Goal: Complete application form

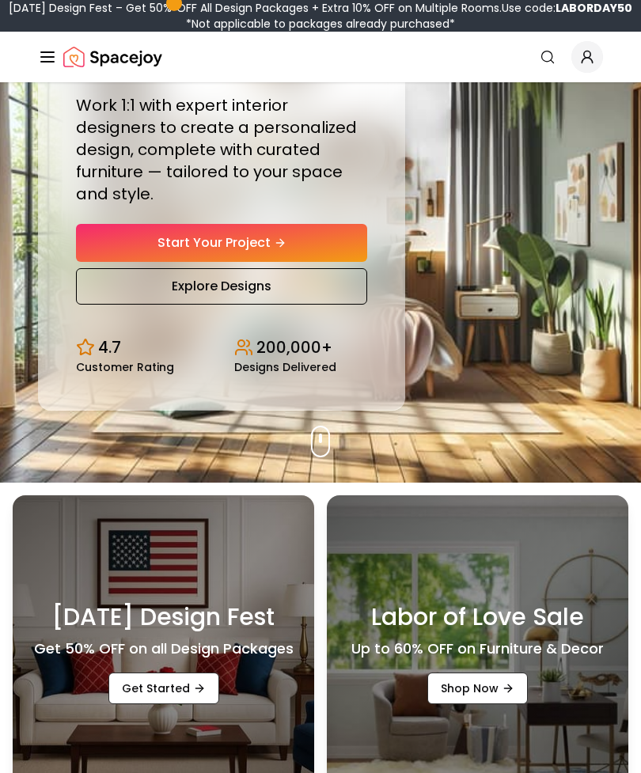
scroll to position [176, 0]
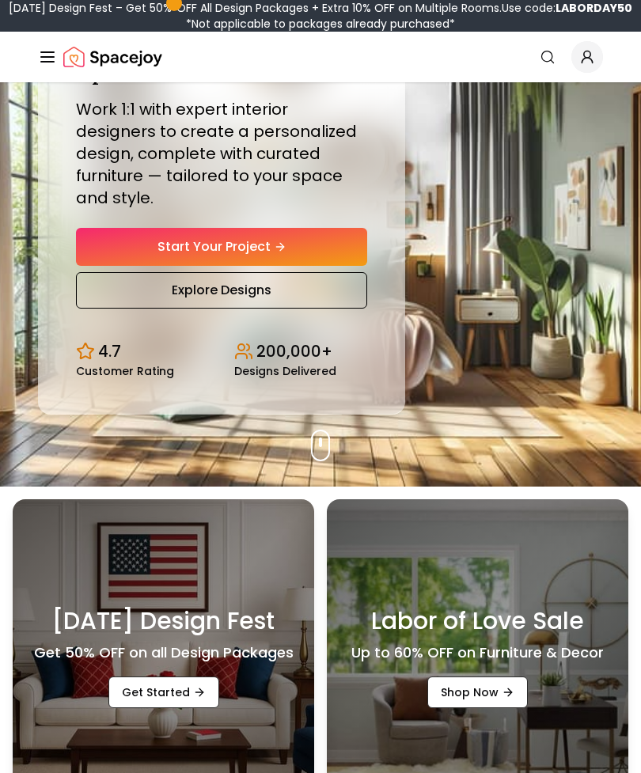
click at [131, 258] on link "Start Your Project" at bounding box center [221, 247] width 291 height 38
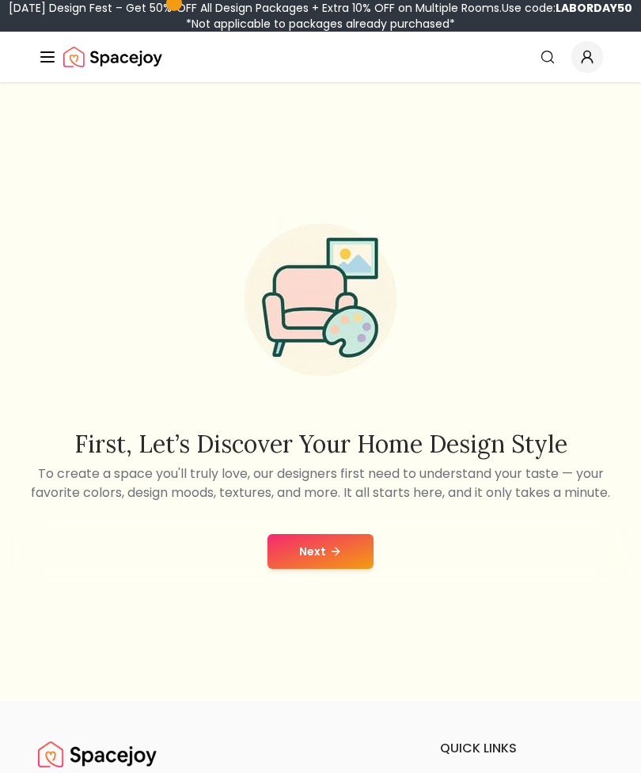
click at [310, 569] on button "Next" at bounding box center [321, 551] width 106 height 35
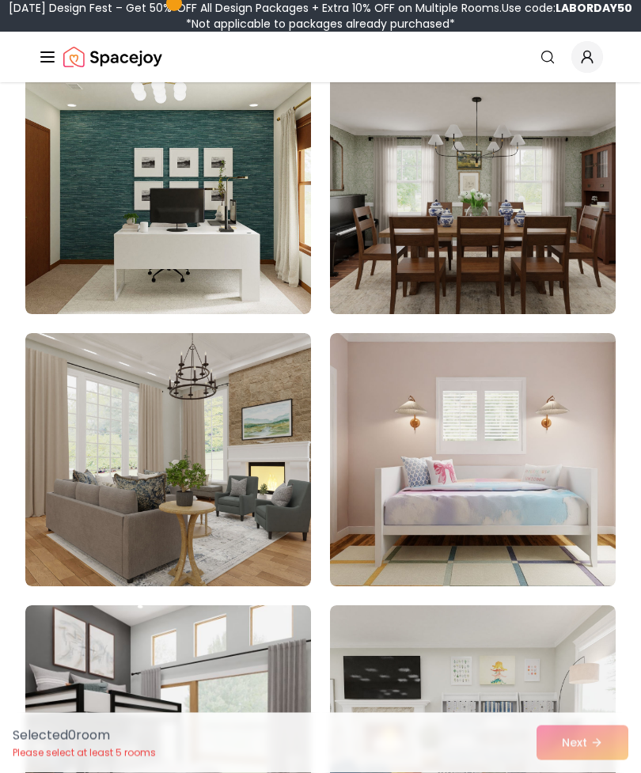
scroll to position [503, 0]
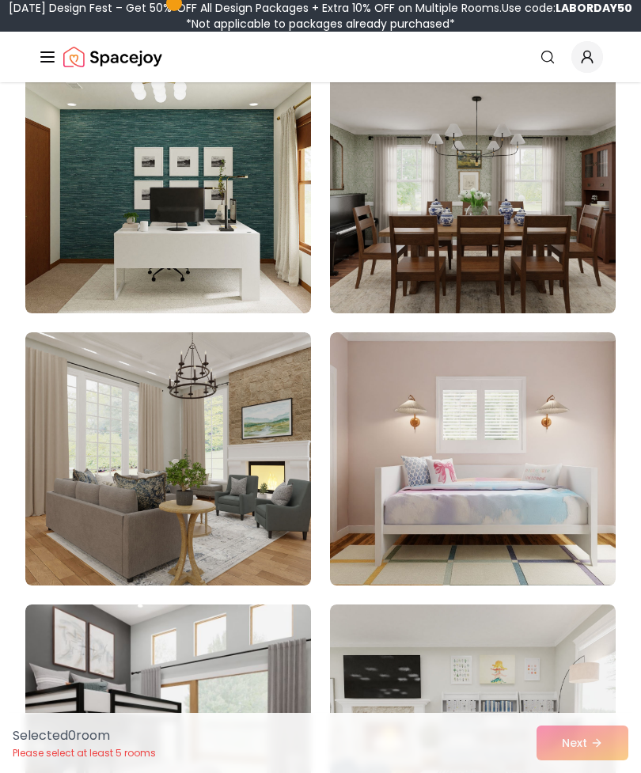
click at [410, 499] on img at bounding box center [473, 458] width 286 height 253
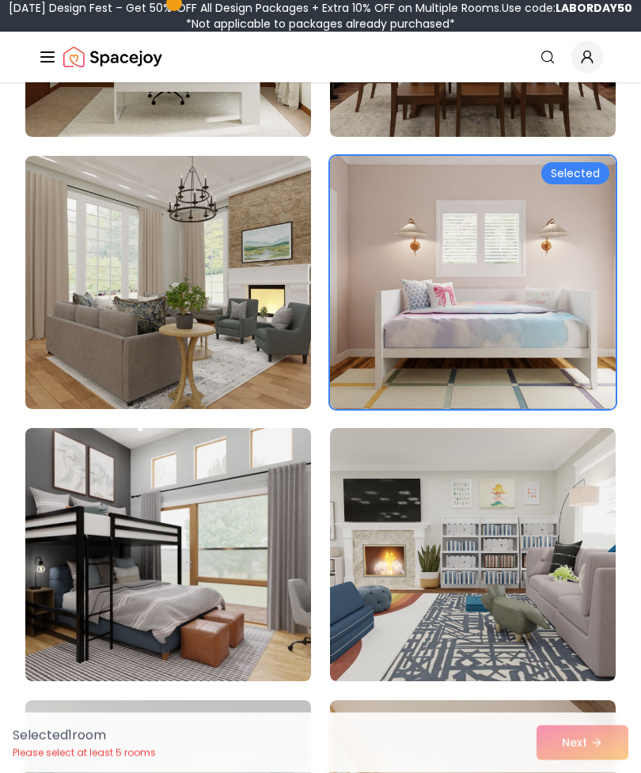
scroll to position [680, 0]
click at [84, 551] on img at bounding box center [168, 554] width 286 height 253
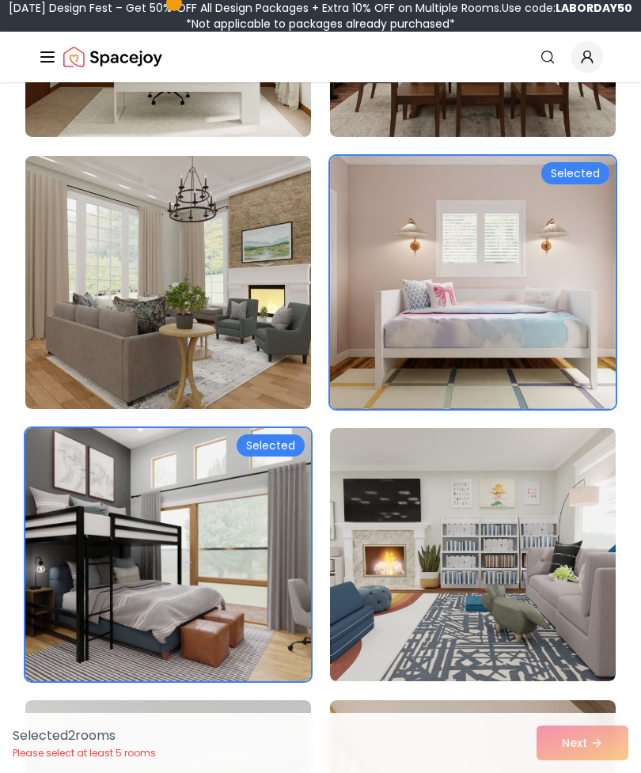
click at [100, 278] on img at bounding box center [168, 282] width 286 height 253
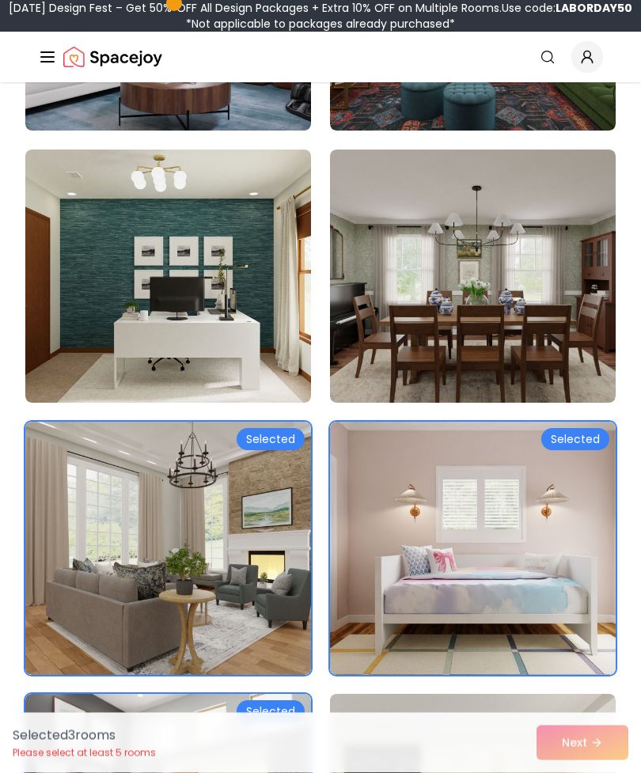
scroll to position [408, 0]
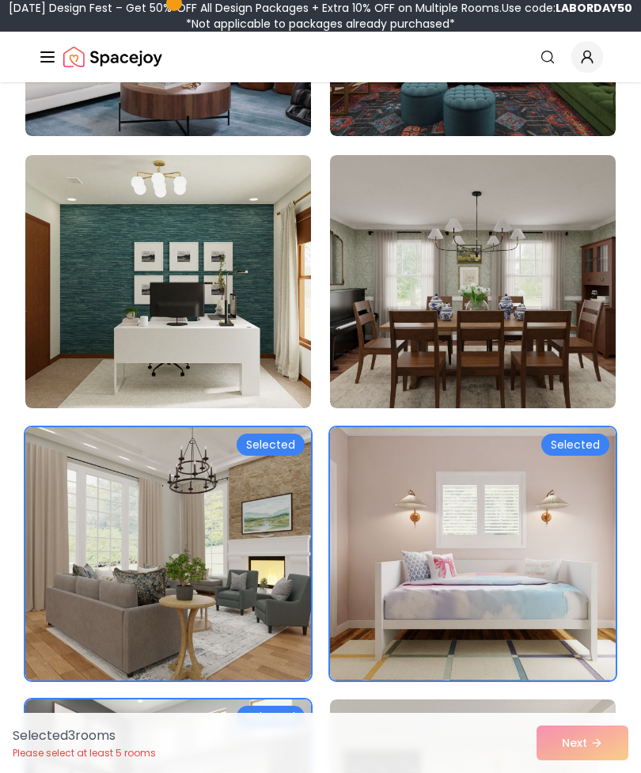
click at [169, 305] on img at bounding box center [168, 281] width 286 height 253
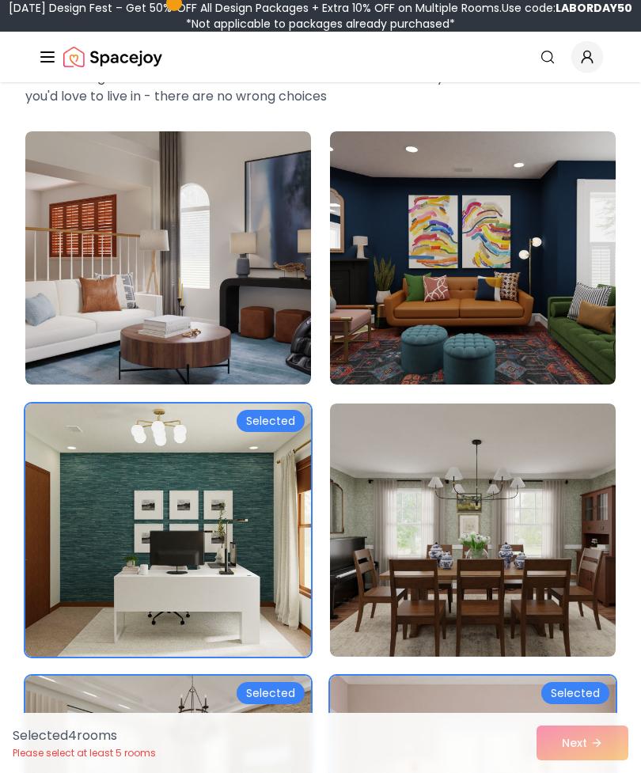
scroll to position [159, 0]
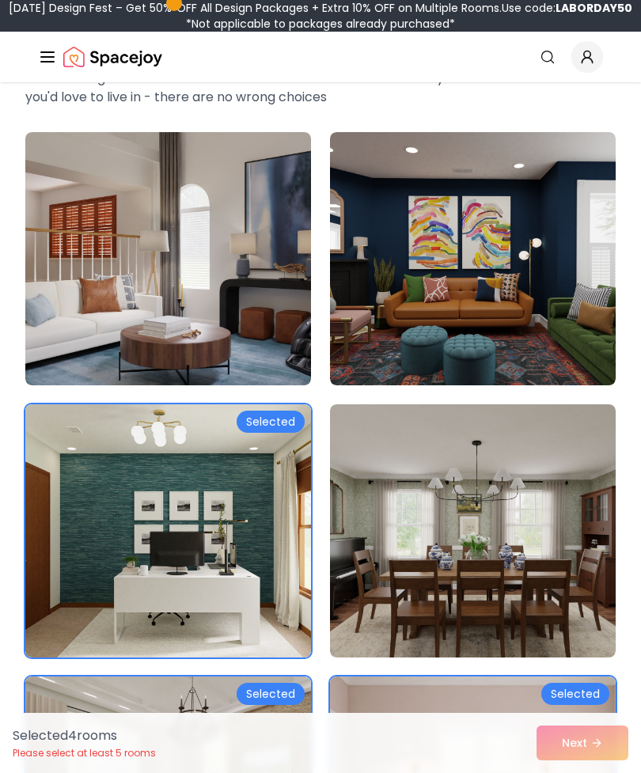
click at [444, 170] on img at bounding box center [473, 258] width 286 height 253
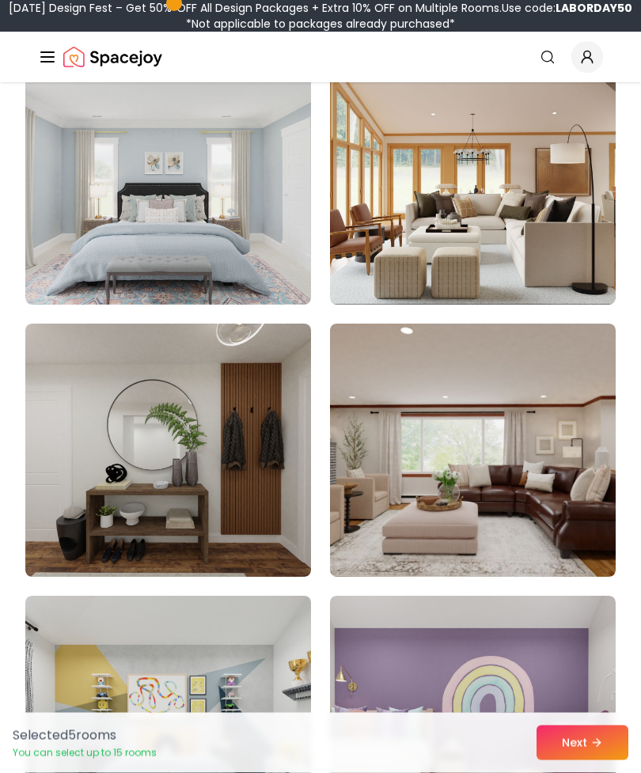
scroll to position [1329, 0]
click at [429, 161] on img at bounding box center [473, 177] width 286 height 253
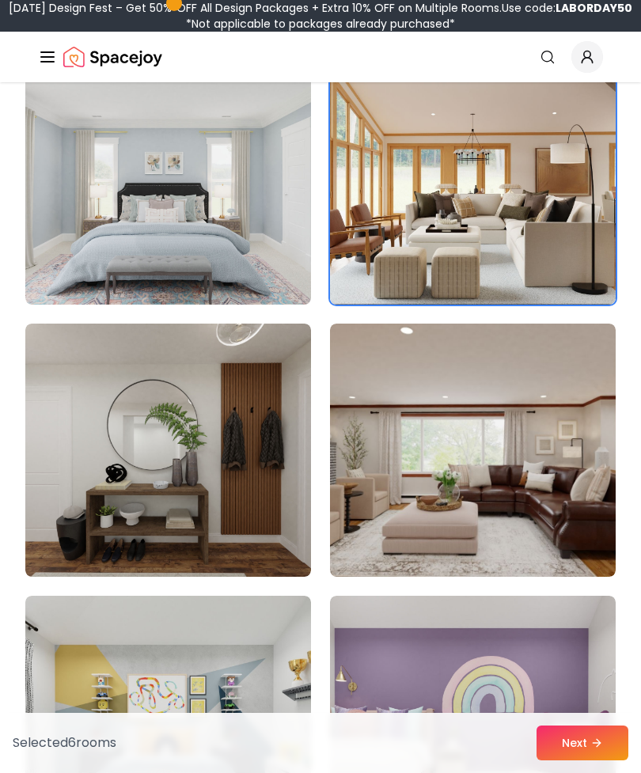
click at [70, 243] on img at bounding box center [168, 177] width 286 height 253
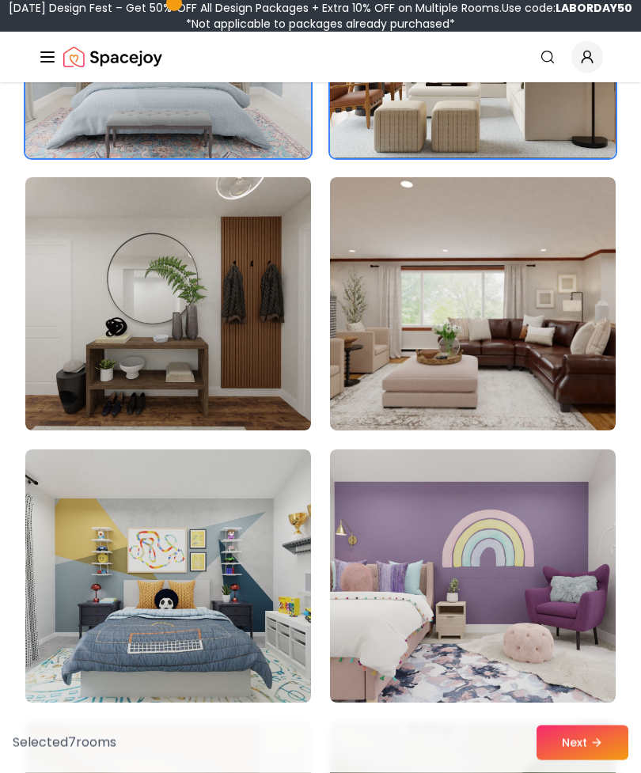
scroll to position [1476, 0]
click at [450, 243] on img at bounding box center [473, 303] width 286 height 253
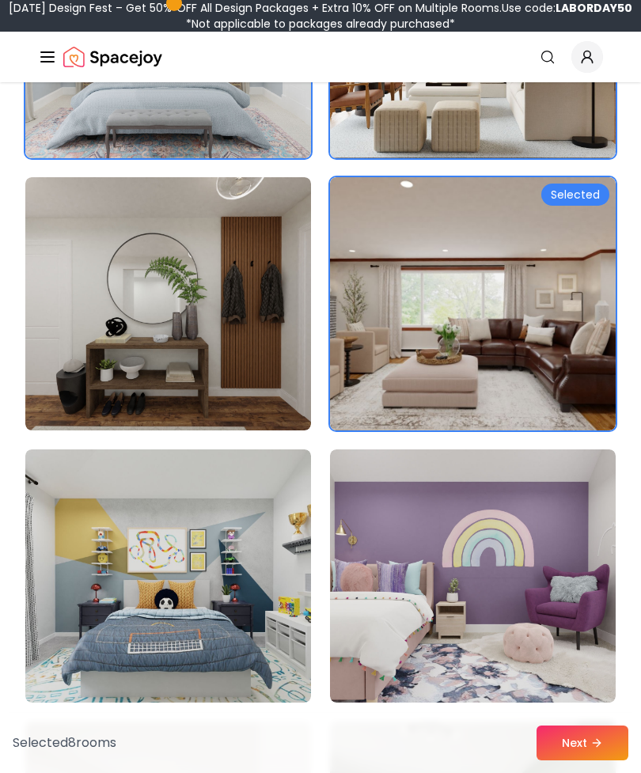
click at [458, 230] on img at bounding box center [473, 303] width 286 height 253
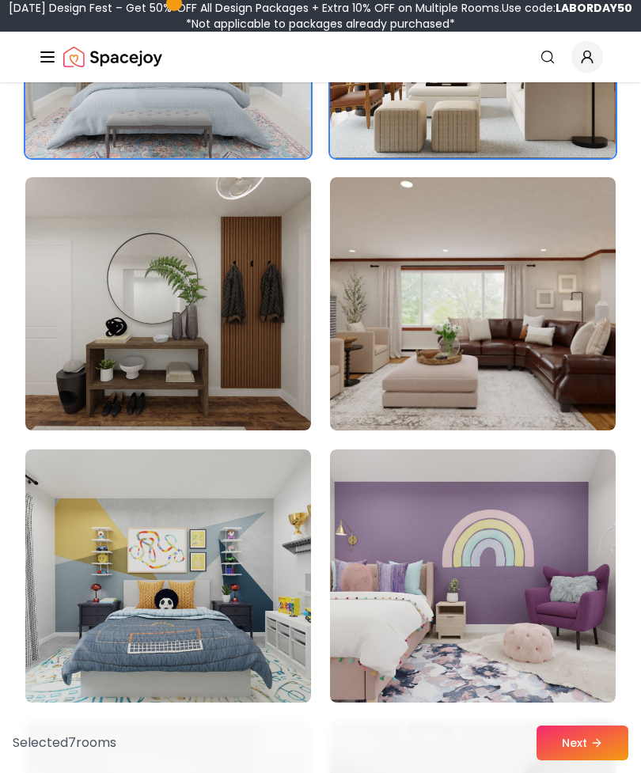
click at [112, 341] on img at bounding box center [168, 303] width 286 height 253
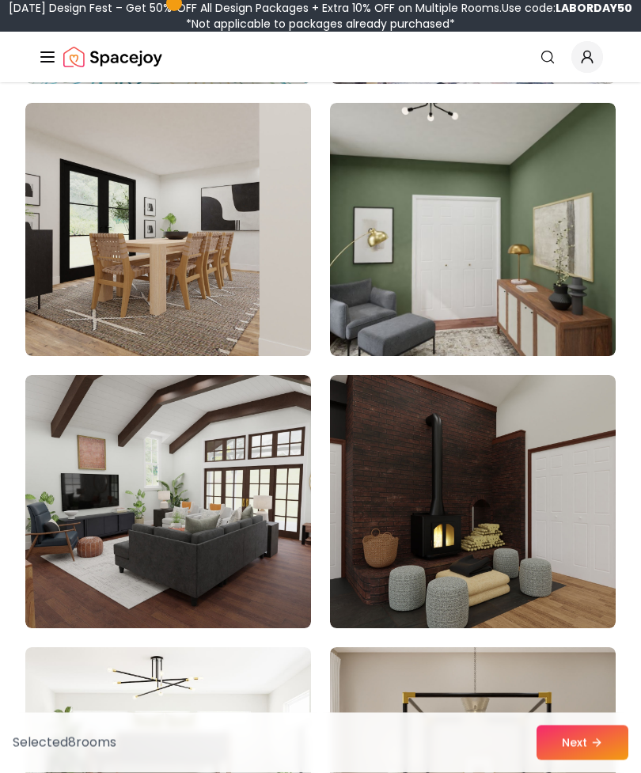
scroll to position [2096, 0]
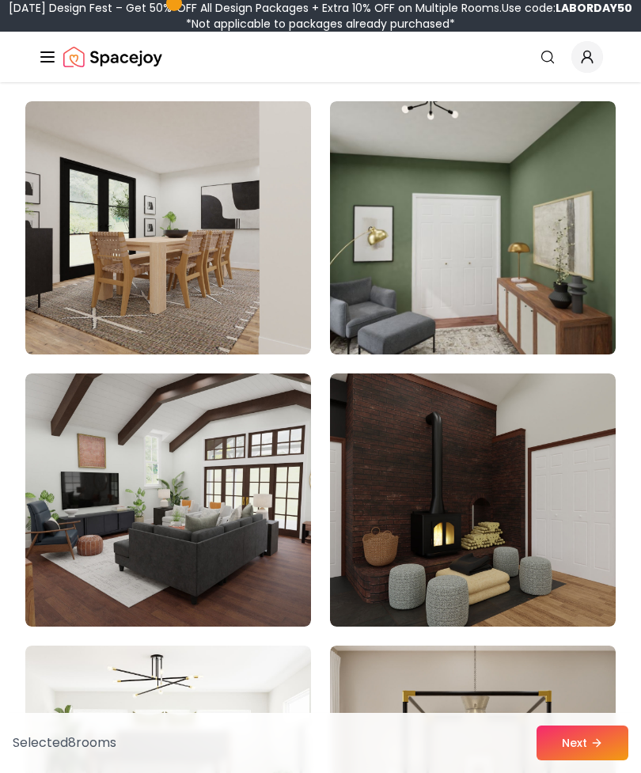
click at [437, 185] on img at bounding box center [473, 227] width 286 height 253
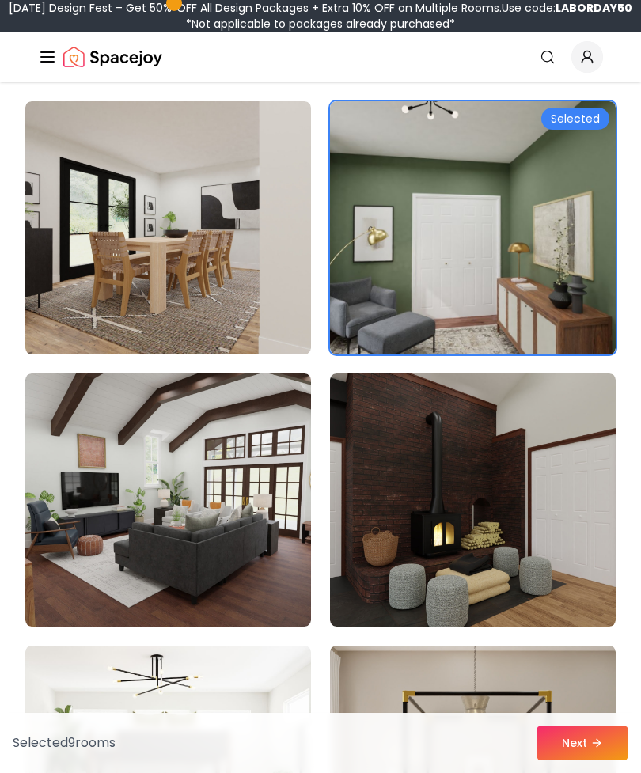
click at [76, 284] on img at bounding box center [168, 227] width 286 height 253
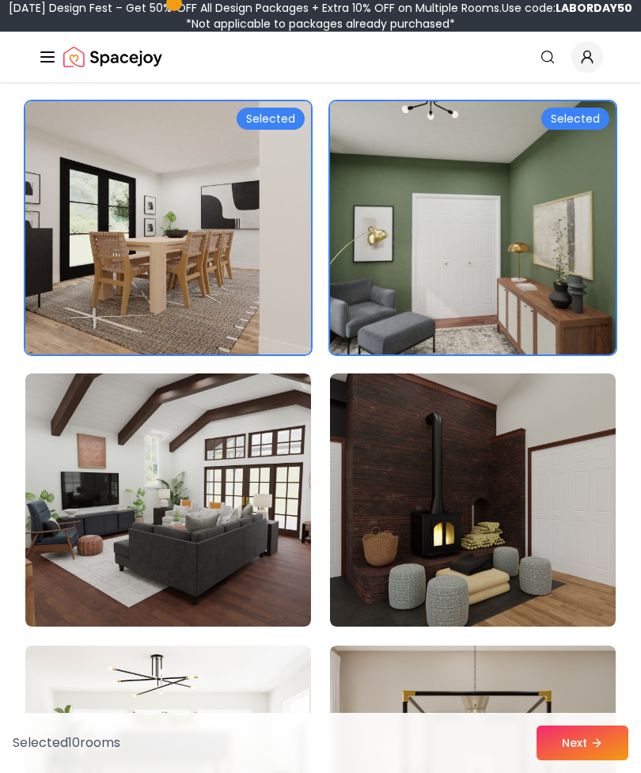
click at [173, 490] on img at bounding box center [168, 500] width 286 height 253
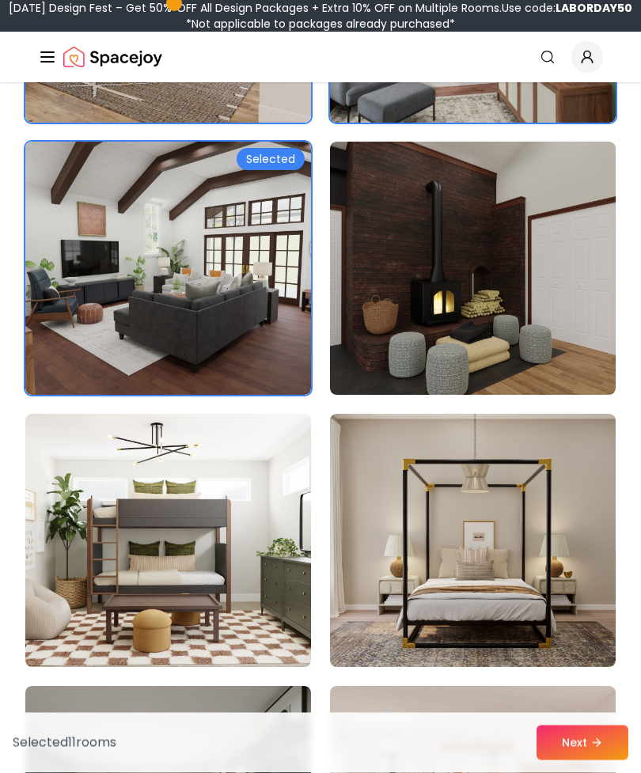
scroll to position [2328, 0]
click at [370, 598] on img at bounding box center [473, 540] width 286 height 253
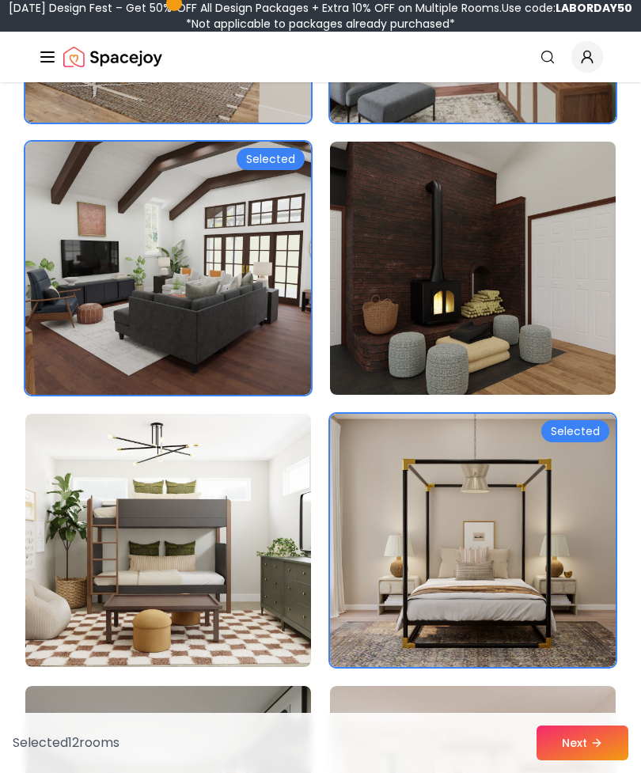
click at [142, 621] on img at bounding box center [168, 540] width 286 height 253
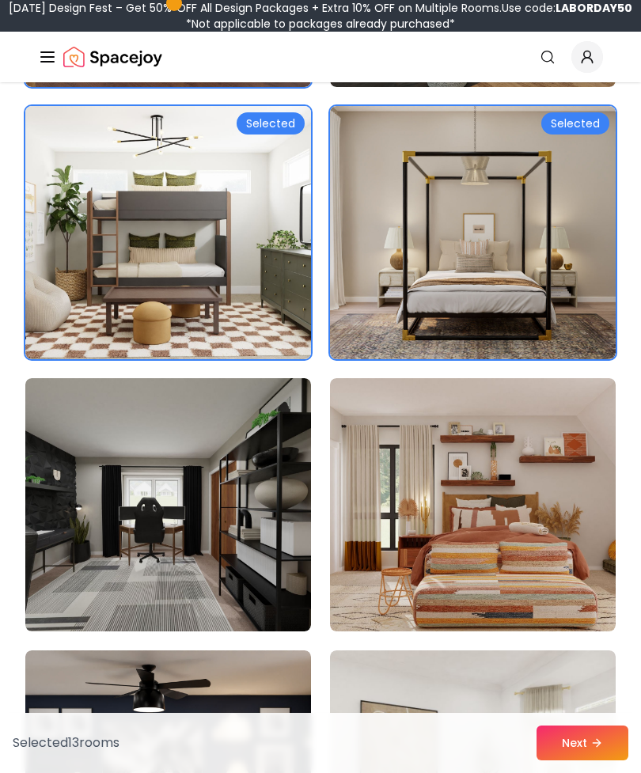
scroll to position [2638, 0]
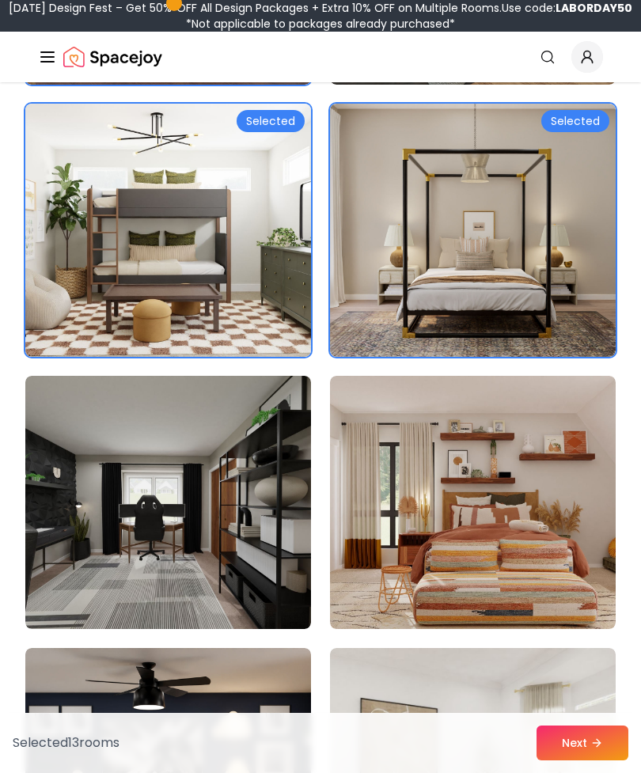
click at [407, 583] on img at bounding box center [473, 502] width 286 height 253
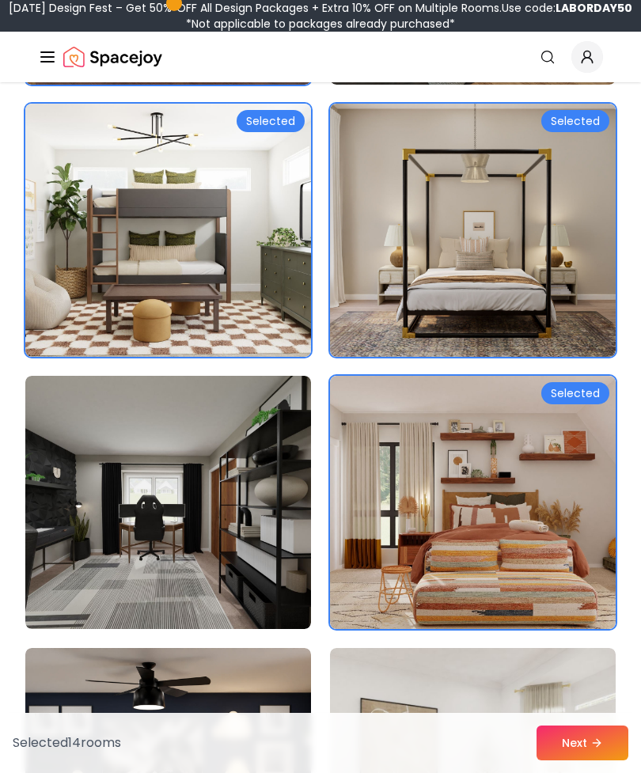
click at [199, 584] on img at bounding box center [168, 502] width 286 height 253
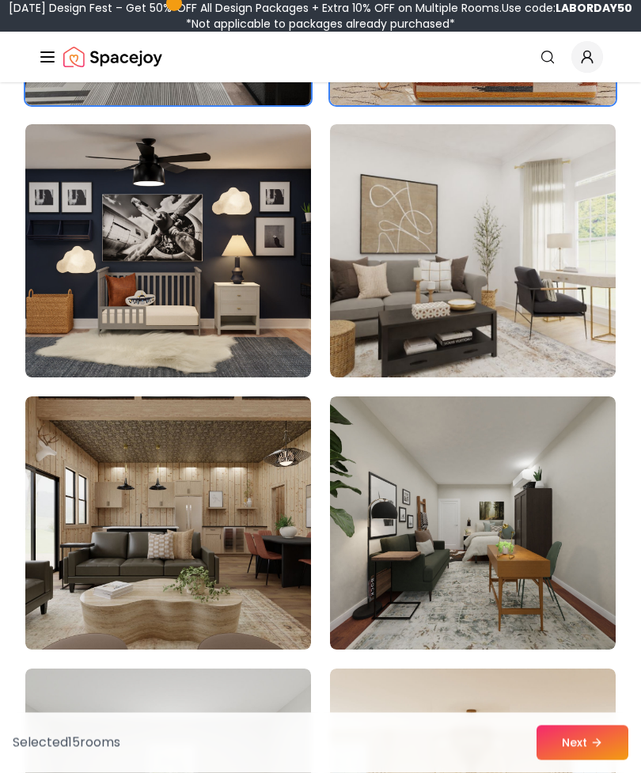
scroll to position [3163, 0]
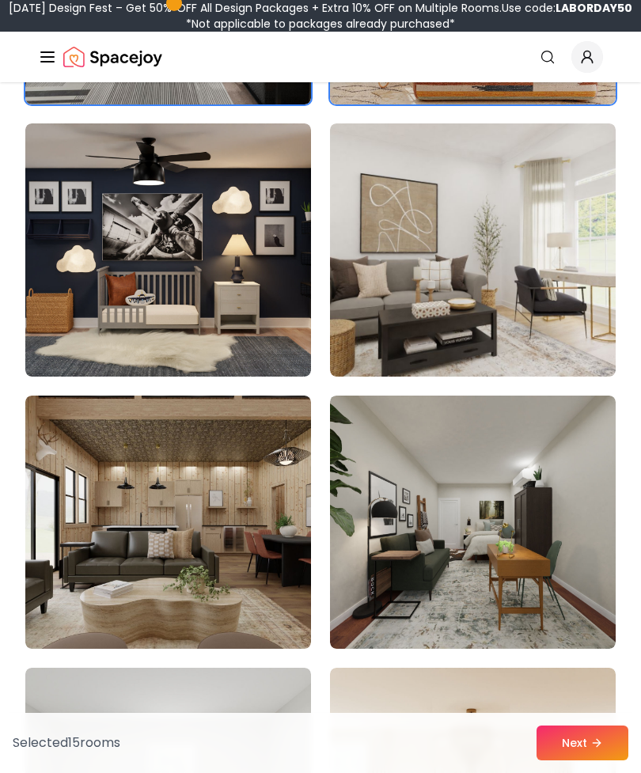
click at [444, 179] on img at bounding box center [473, 249] width 286 height 253
click at [373, 587] on img at bounding box center [473, 522] width 286 height 253
click at [557, 761] on button "Next" at bounding box center [583, 743] width 92 height 35
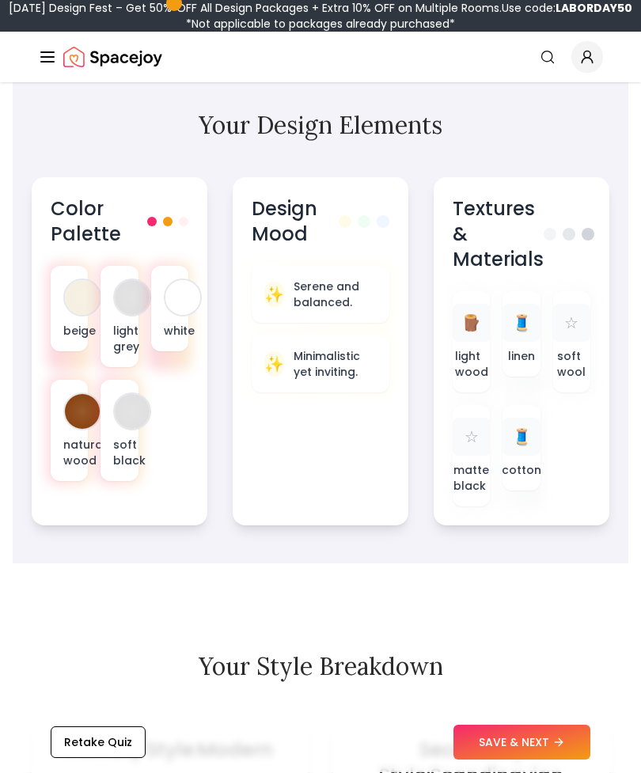
scroll to position [817, 0]
click at [486, 761] on button "SAVE & NEXT" at bounding box center [522, 743] width 137 height 35
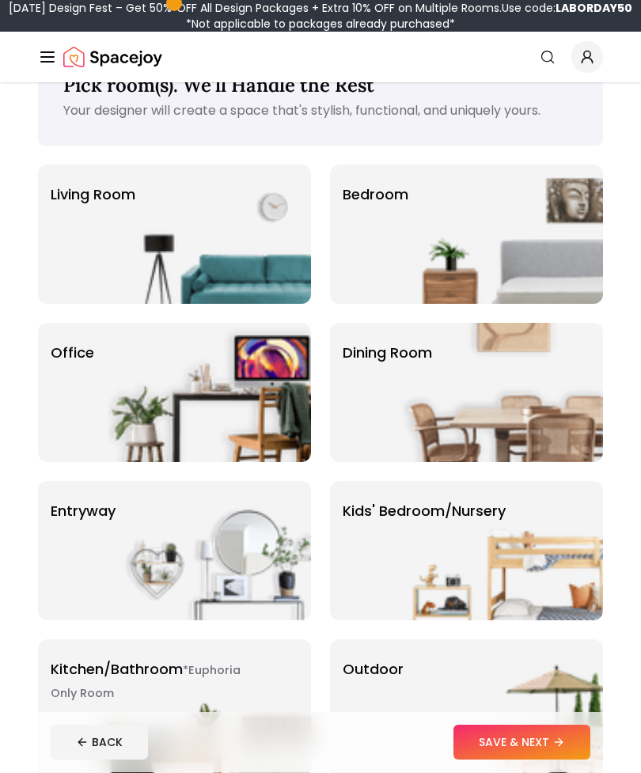
scroll to position [54, 0]
click at [437, 208] on img at bounding box center [502, 234] width 203 height 139
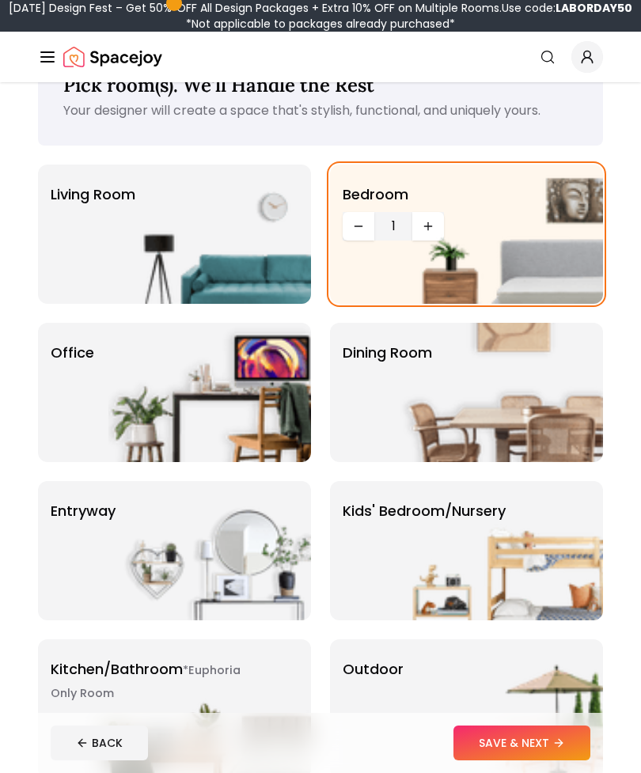
click at [266, 248] on img at bounding box center [209, 234] width 203 height 139
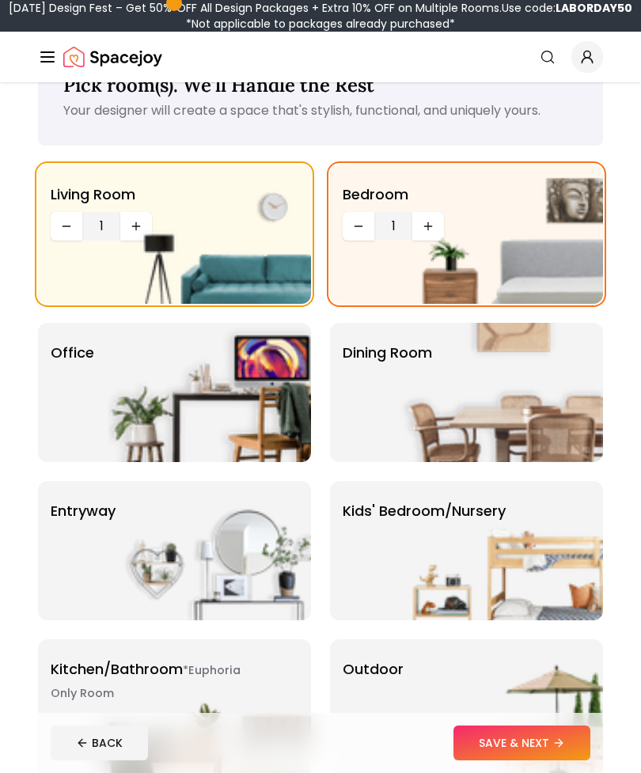
click at [386, 371] on div "Dining Room" at bounding box center [466, 392] width 273 height 139
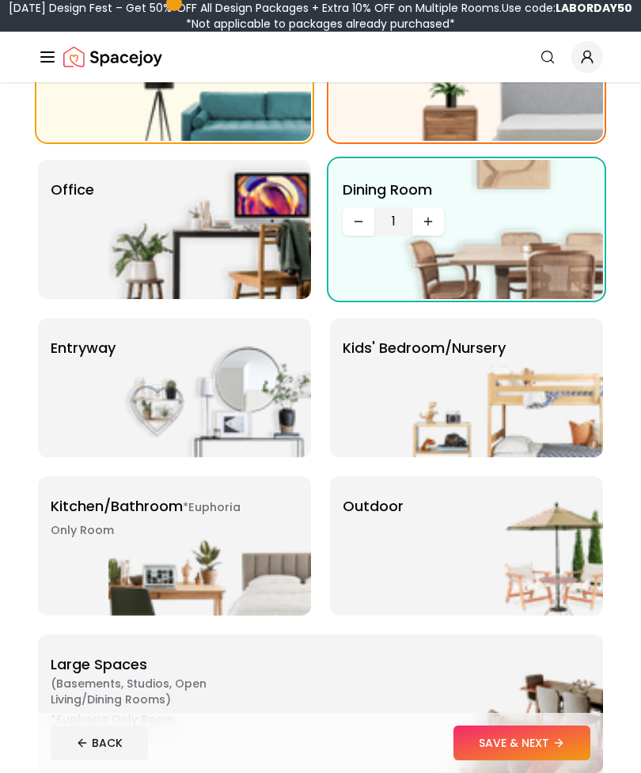
scroll to position [229, 0]
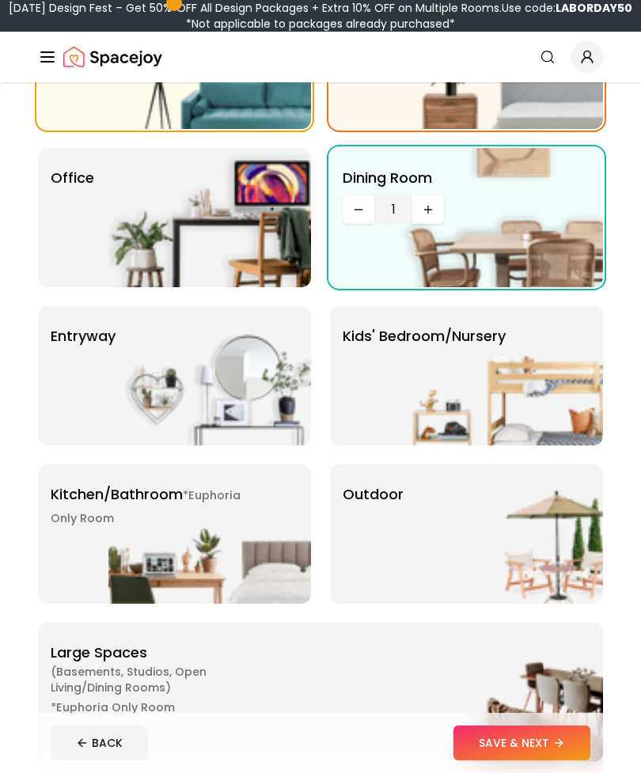
click at [74, 385] on div "entryway" at bounding box center [174, 375] width 273 height 139
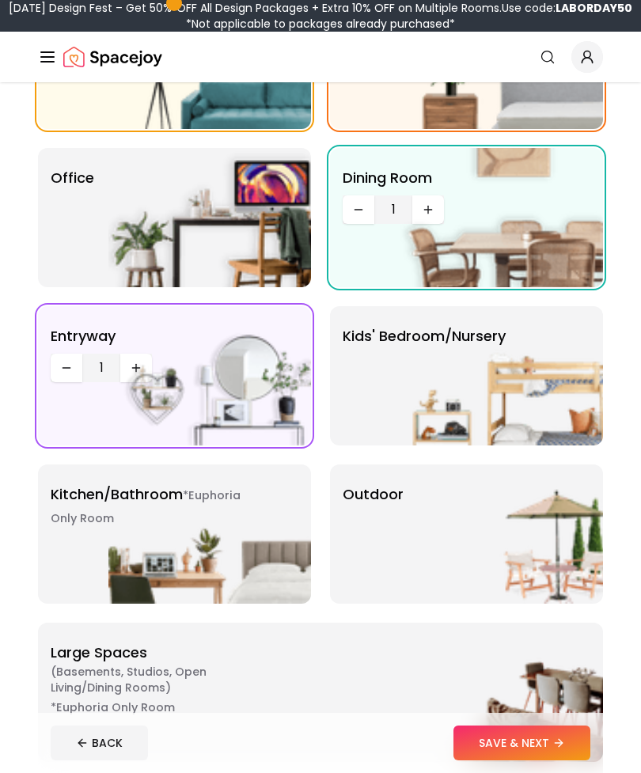
click at [82, 526] on small "*Euphoria Only Room" at bounding box center [146, 507] width 190 height 39
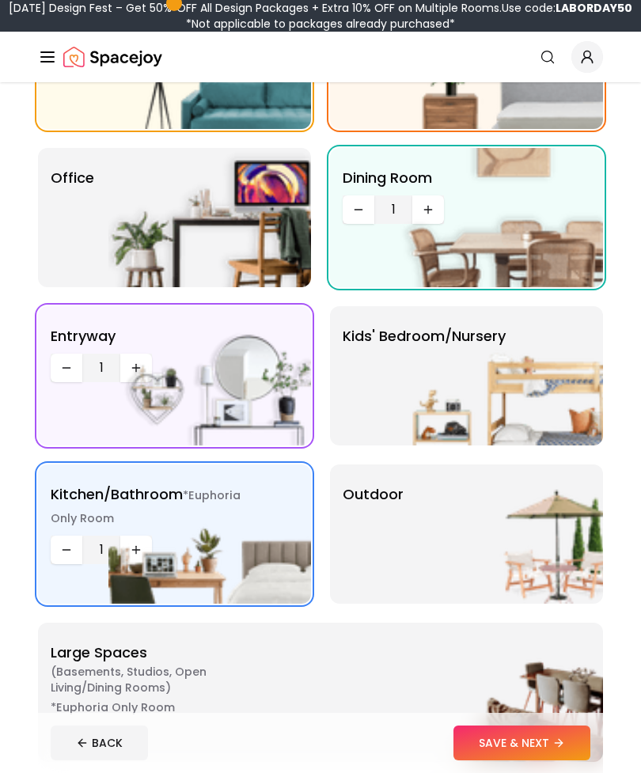
click at [355, 550] on div "Outdoor" at bounding box center [466, 534] width 273 height 139
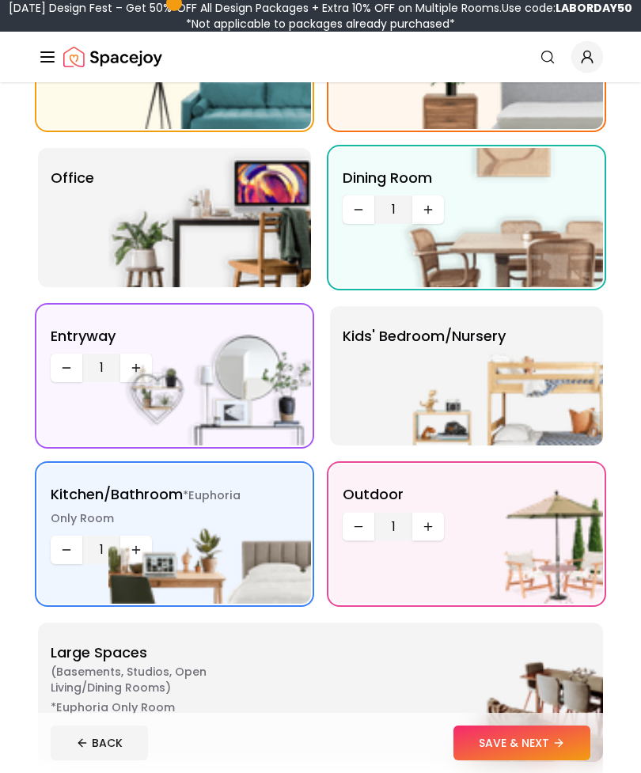
click at [378, 401] on div "Kids' Bedroom/Nursery" at bounding box center [466, 375] width 273 height 139
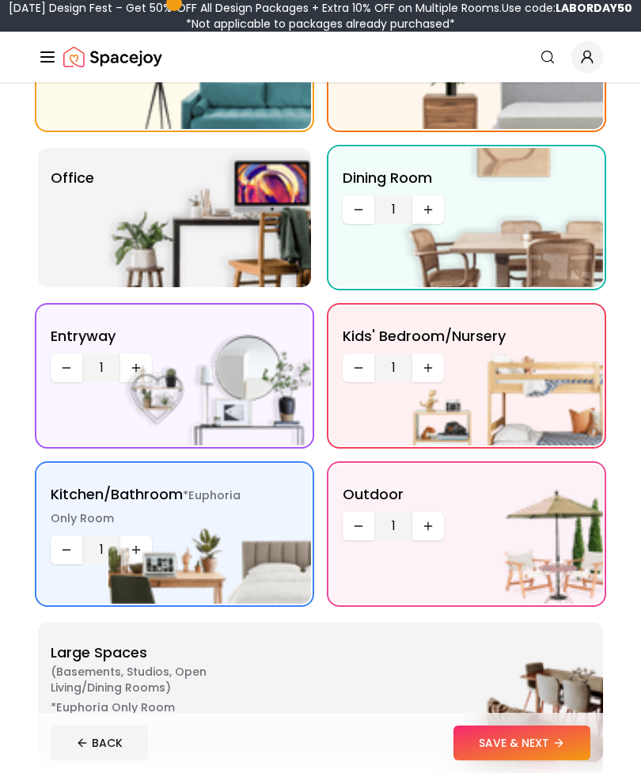
click at [94, 222] on div "Office" at bounding box center [174, 217] width 273 height 139
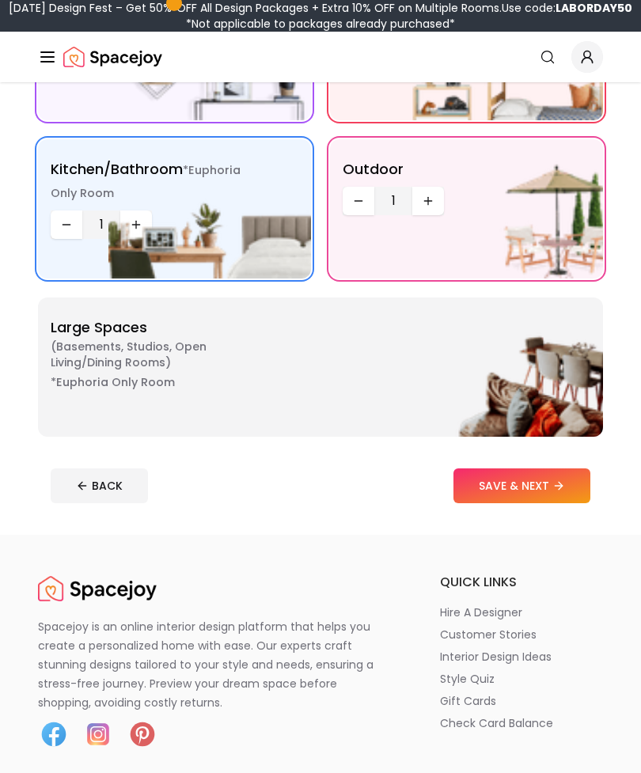
scroll to position [554, 0]
click at [133, 387] on small "*Euphoria Only Room" at bounding box center [113, 382] width 124 height 16
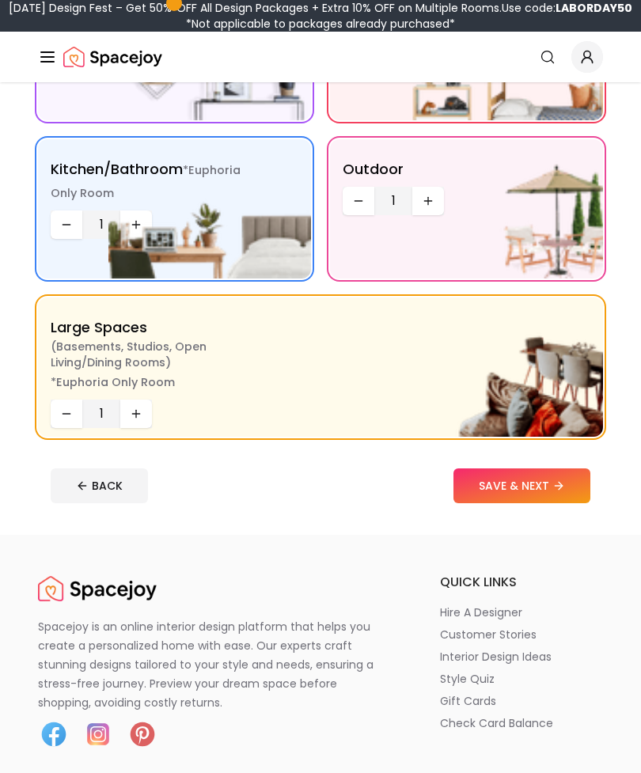
click at [462, 492] on button "SAVE & NEXT" at bounding box center [522, 486] width 137 height 35
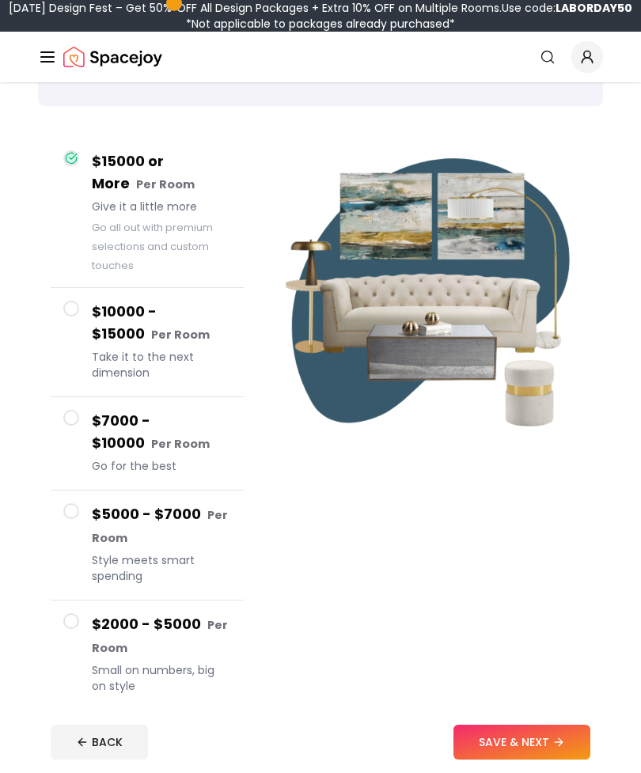
scroll to position [112, 0]
click at [476, 761] on button "SAVE & NEXT" at bounding box center [522, 743] width 137 height 35
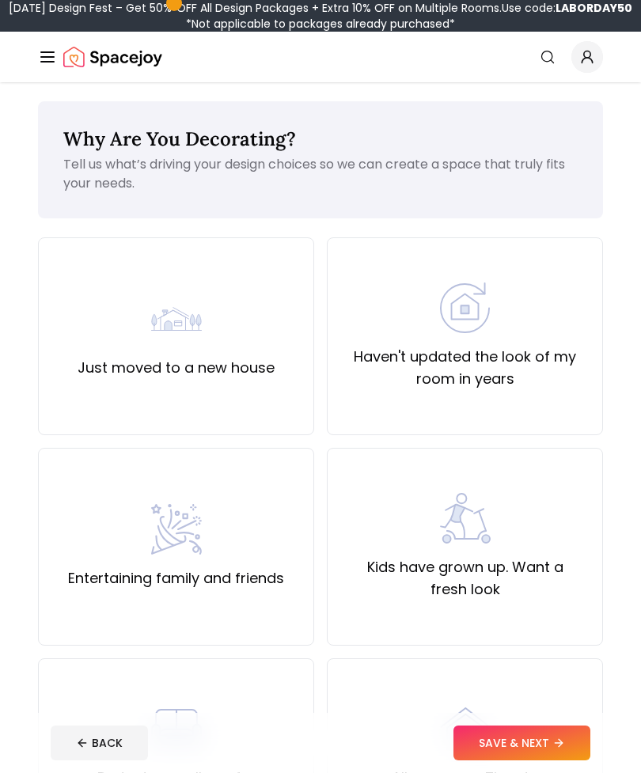
click at [68, 359] on div "Just moved to a new house" at bounding box center [176, 336] width 276 height 198
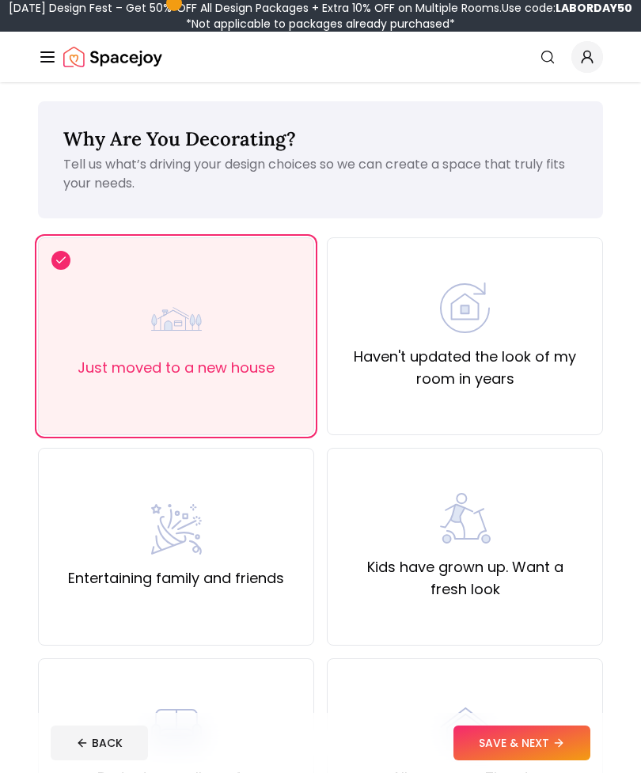
click at [484, 761] on button "SAVE & NEXT" at bounding box center [522, 743] width 137 height 35
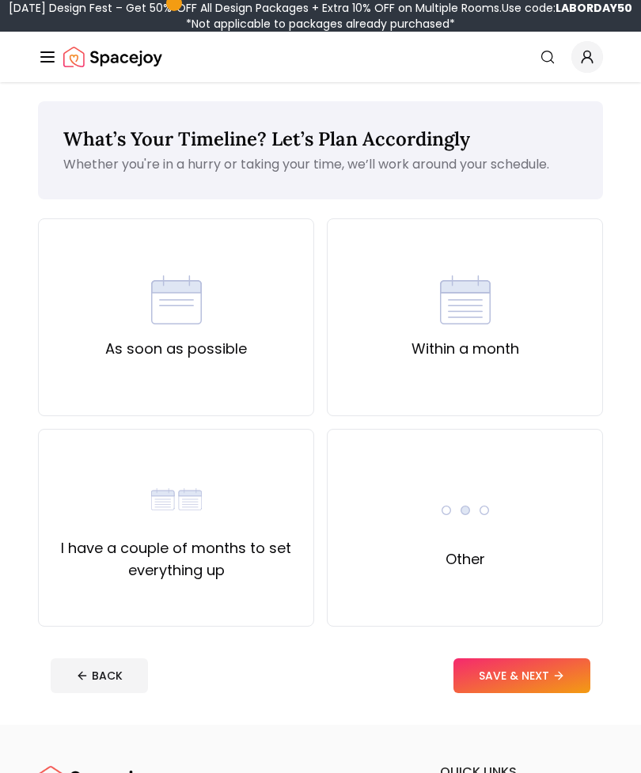
click at [264, 249] on div "As soon as possible" at bounding box center [176, 317] width 276 height 198
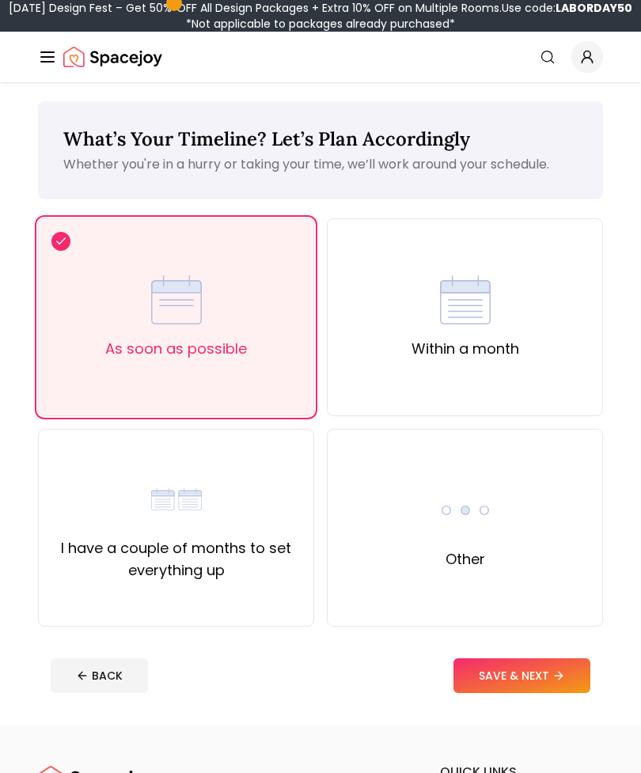
click at [478, 678] on button "SAVE & NEXT" at bounding box center [522, 676] width 137 height 35
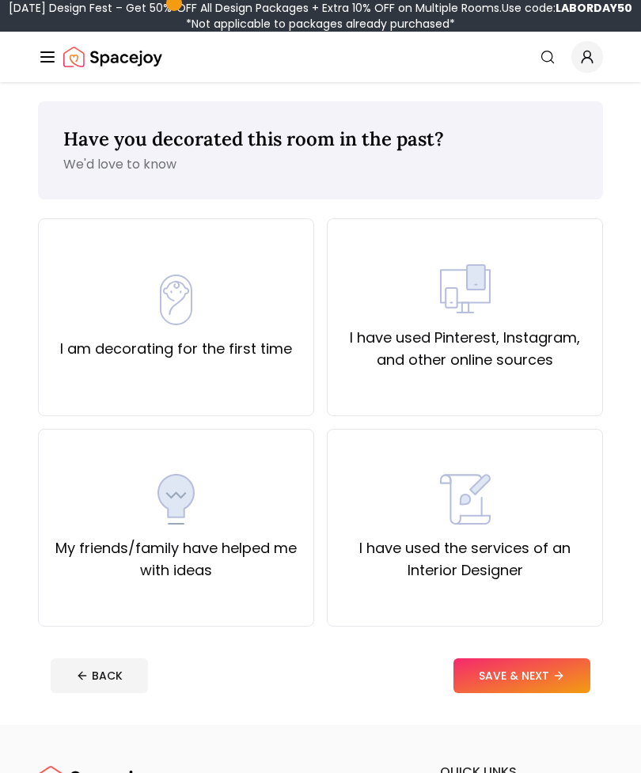
click at [372, 270] on div "I have used Pinterest, Instagram, and other online sources" at bounding box center [464, 318] width 249 height 108
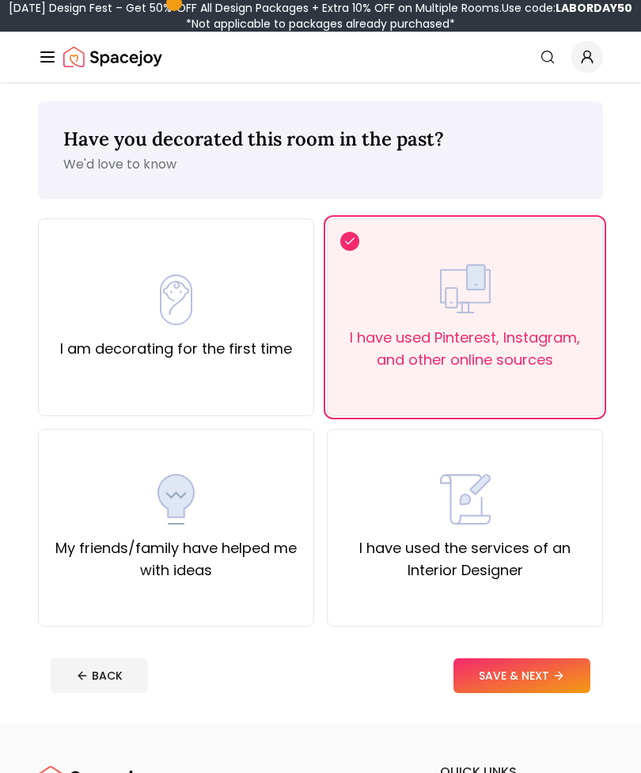
click at [481, 672] on button "SAVE & NEXT" at bounding box center [522, 676] width 137 height 35
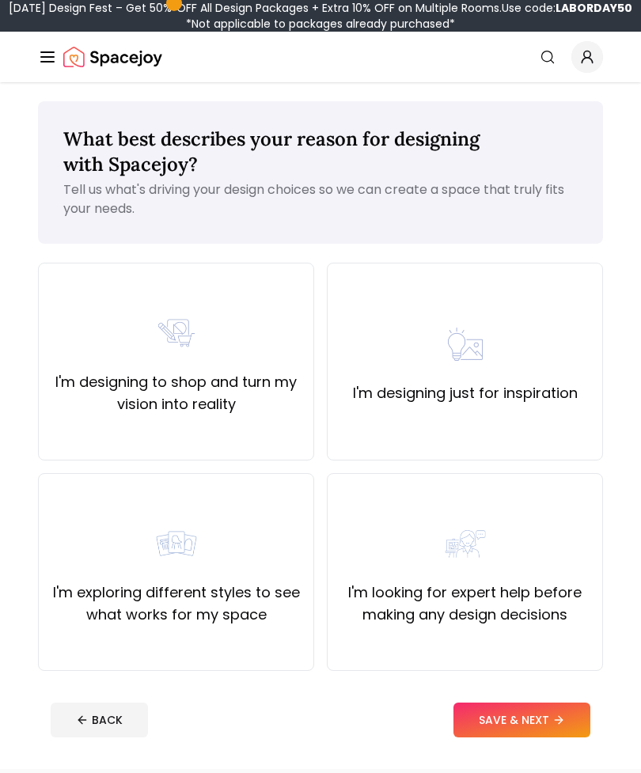
click at [264, 311] on div "I'm designing to shop and turn my vision into reality" at bounding box center [175, 362] width 249 height 108
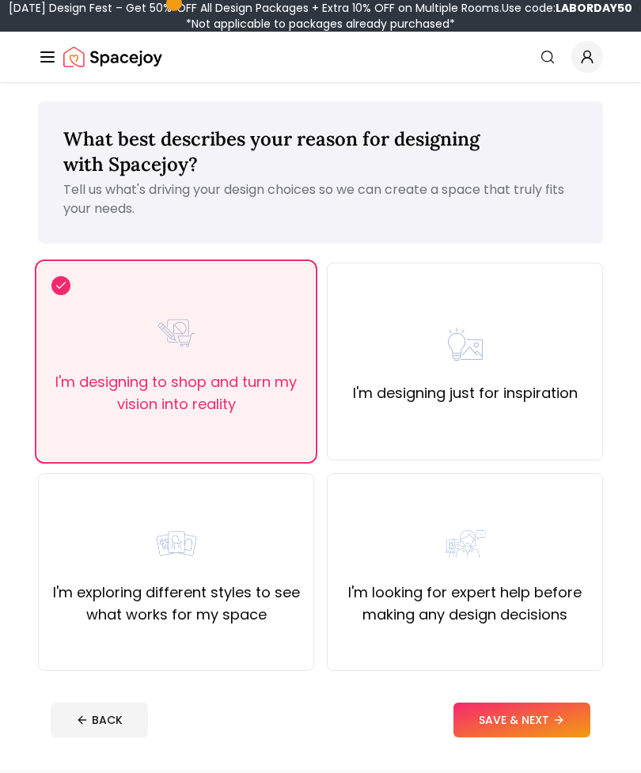
click at [475, 727] on button "SAVE & NEXT" at bounding box center [522, 720] width 137 height 35
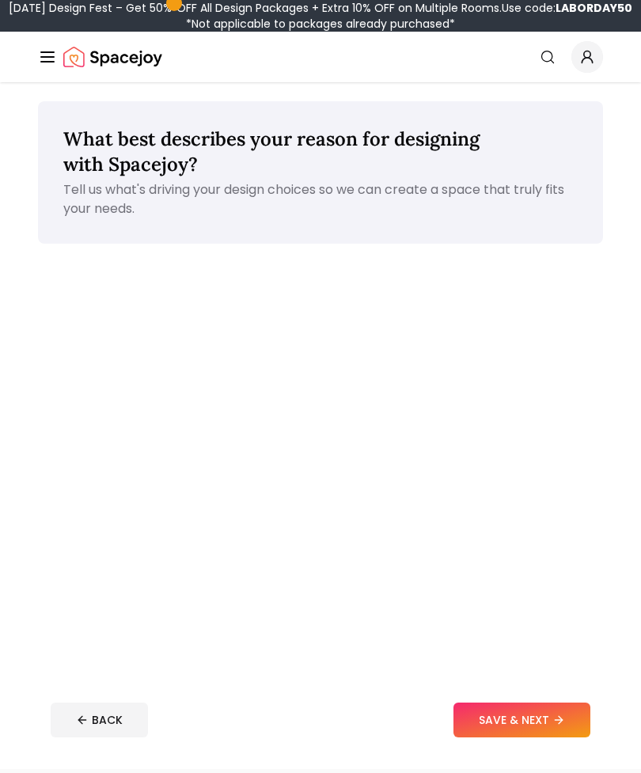
scroll to position [51, 0]
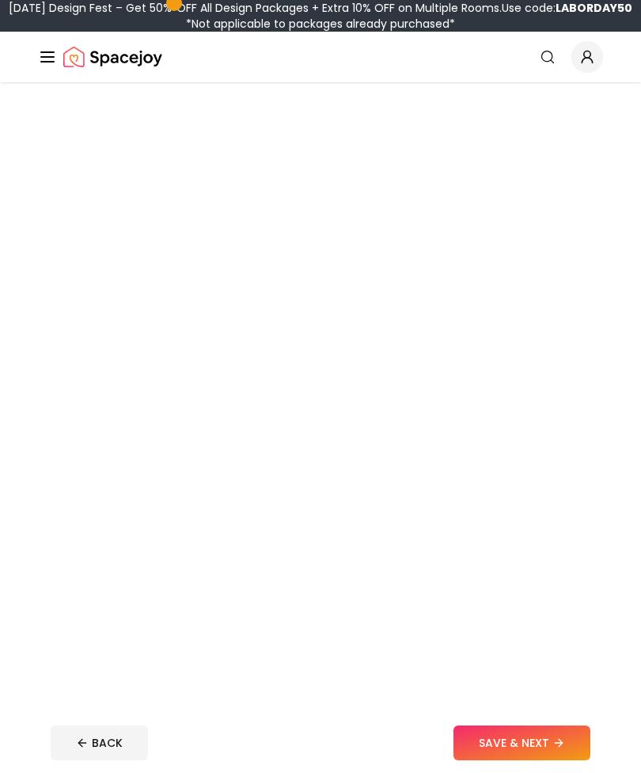
scroll to position [605, 0]
